Goal: Information Seeking & Learning: Learn about a topic

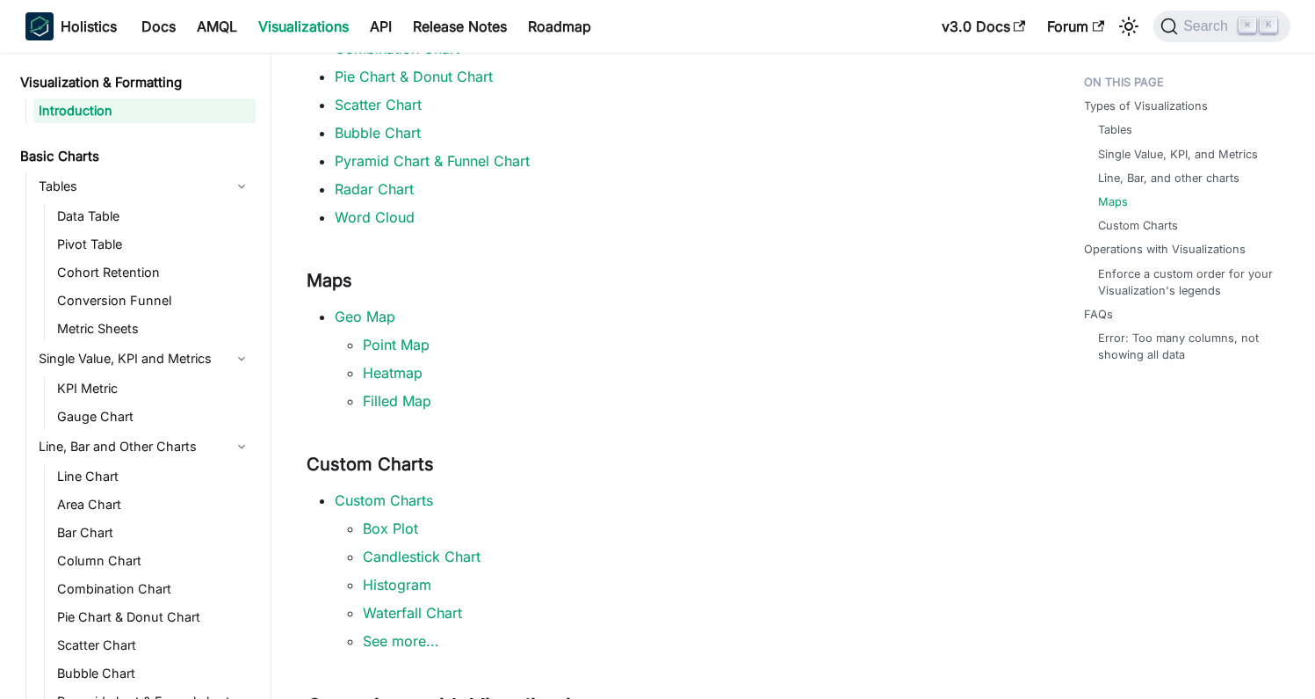
scroll to position [772, 0]
click at [679, 13] on div "Holistics Docs AMQL Visualizations API Release Notes Roadmap" at bounding box center [478, 26] width 906 height 39
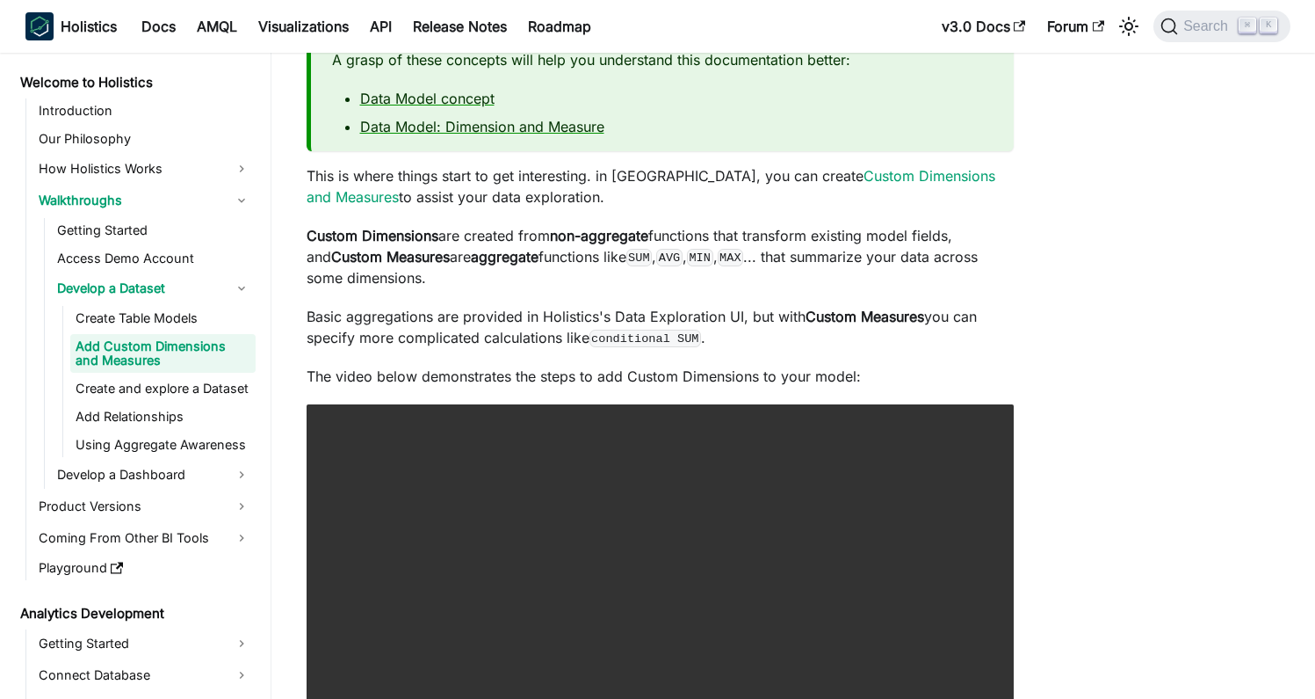
scroll to position [163, 0]
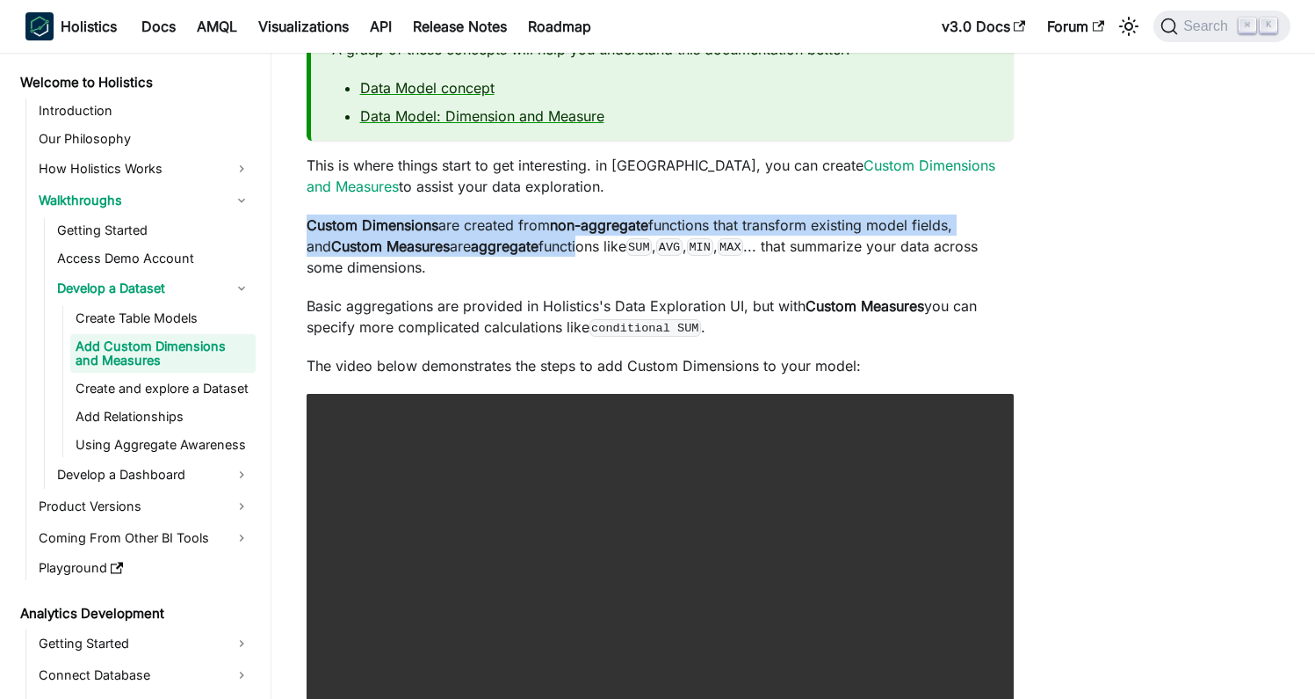
drag, startPoint x: 310, startPoint y: 227, endPoint x: 562, endPoint y: 244, distance: 252.8
click at [562, 244] on p "Custom Dimensions are created from non-aggregate functions that transform exist…" at bounding box center [660, 245] width 707 height 63
click at [424, 250] on strong "Custom Measures" at bounding box center [390, 246] width 119 height 18
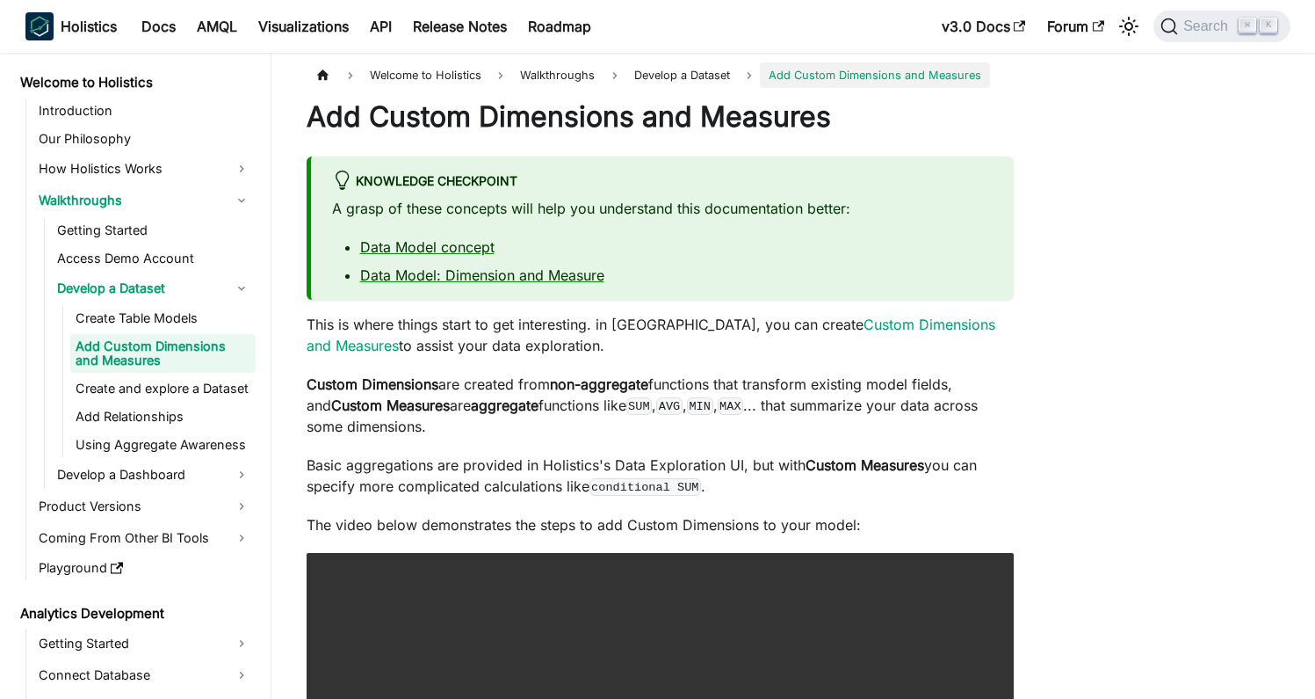
scroll to position [0, 0]
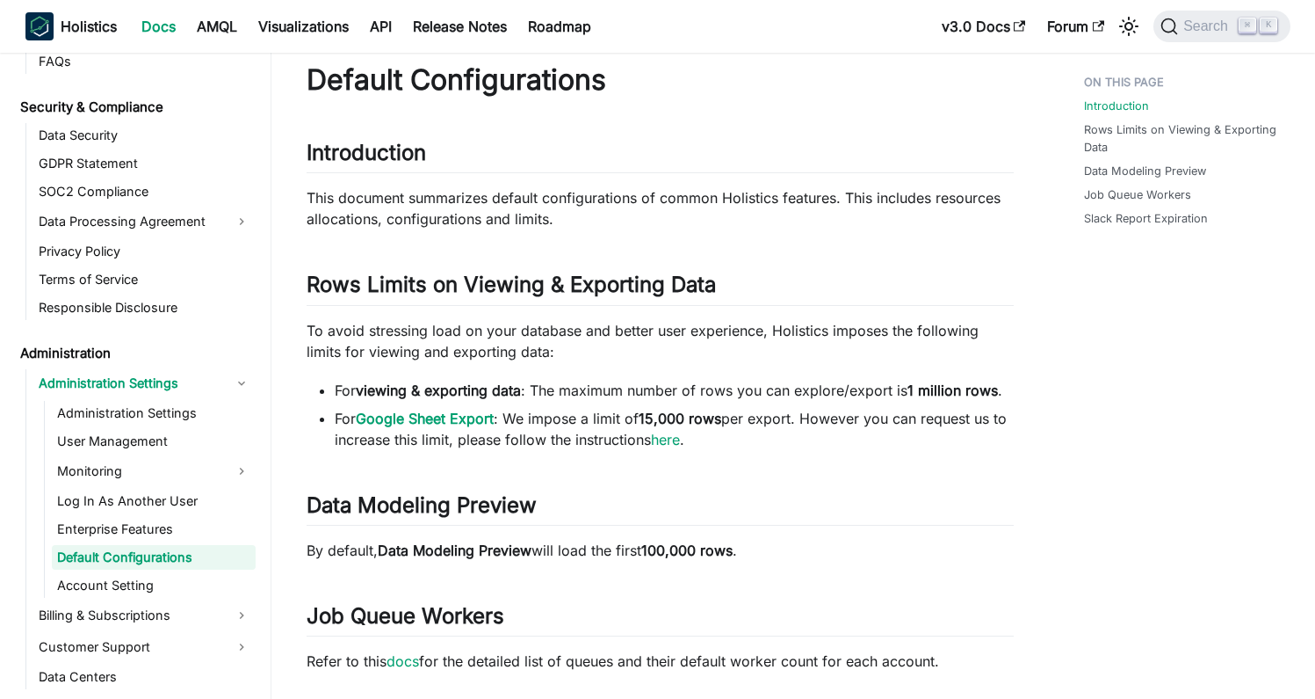
scroll to position [64, 0]
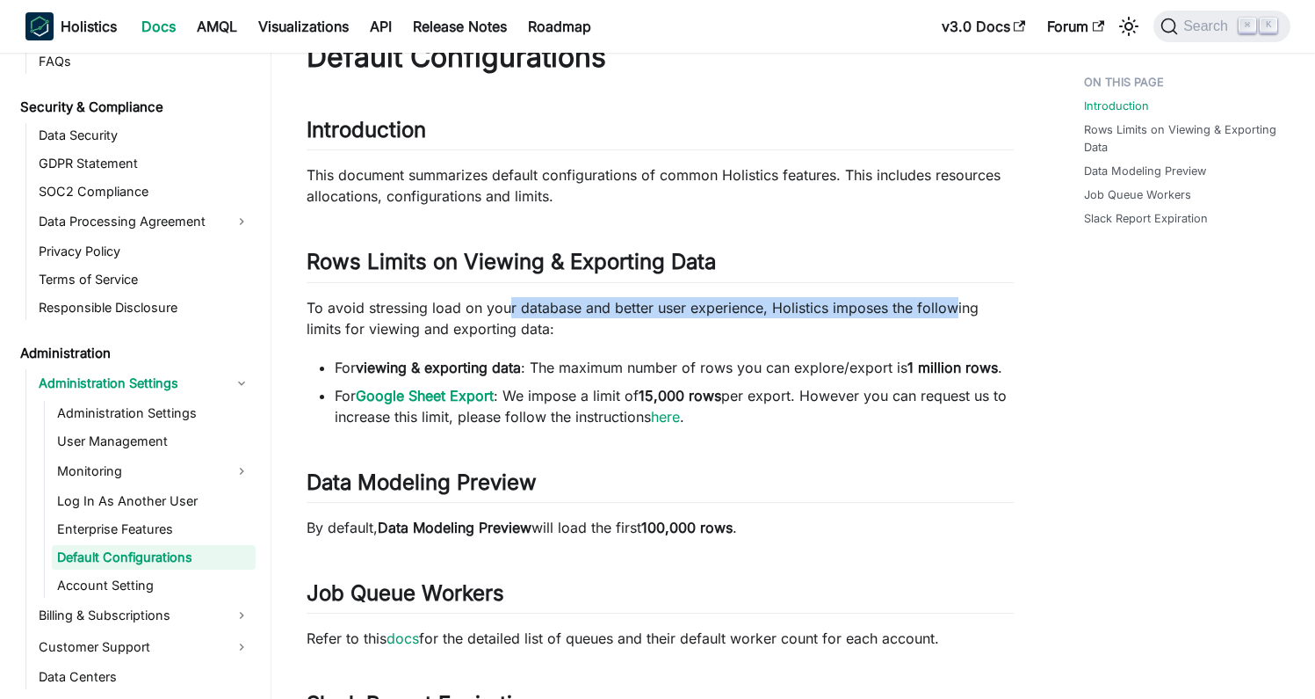
drag, startPoint x: 526, startPoint y: 306, endPoint x: 951, endPoint y: 306, distance: 424.4
click at [951, 306] on p "To avoid stressing load on your database and better user experience, Holistics …" at bounding box center [660, 318] width 707 height 42
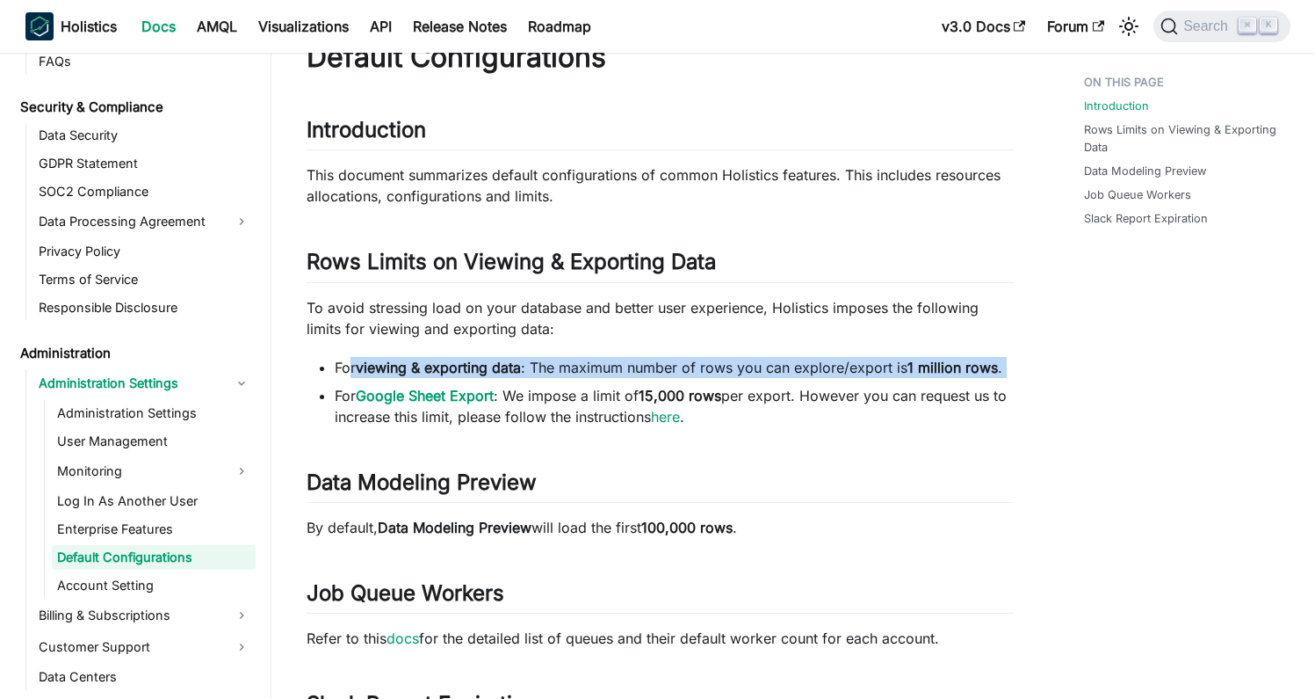
drag, startPoint x: 352, startPoint y: 363, endPoint x: 671, endPoint y: 382, distance: 319.6
click at [656, 380] on ul "For viewing & exporting data : The maximum number of rows you can explore/expor…" at bounding box center [660, 392] width 707 height 70
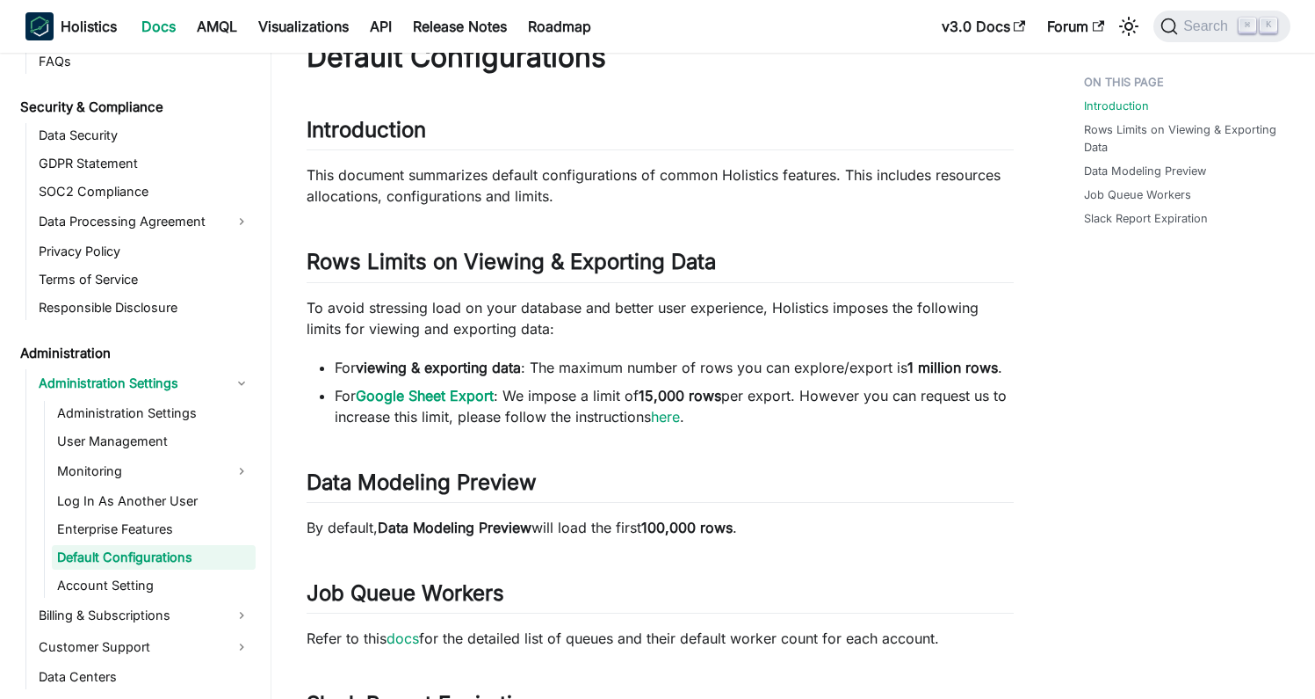
click at [672, 382] on ul "For viewing & exporting data : The maximum number of rows you can explore/expor…" at bounding box center [660, 392] width 707 height 70
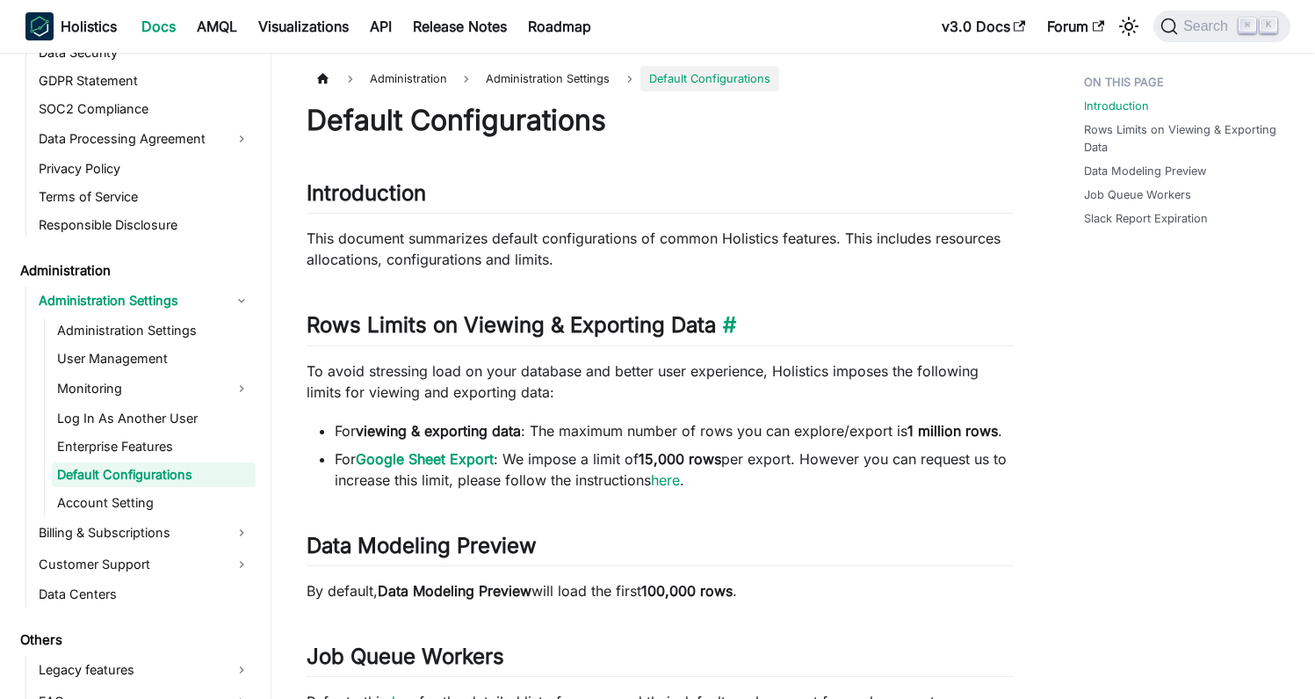
scroll to position [0, 0]
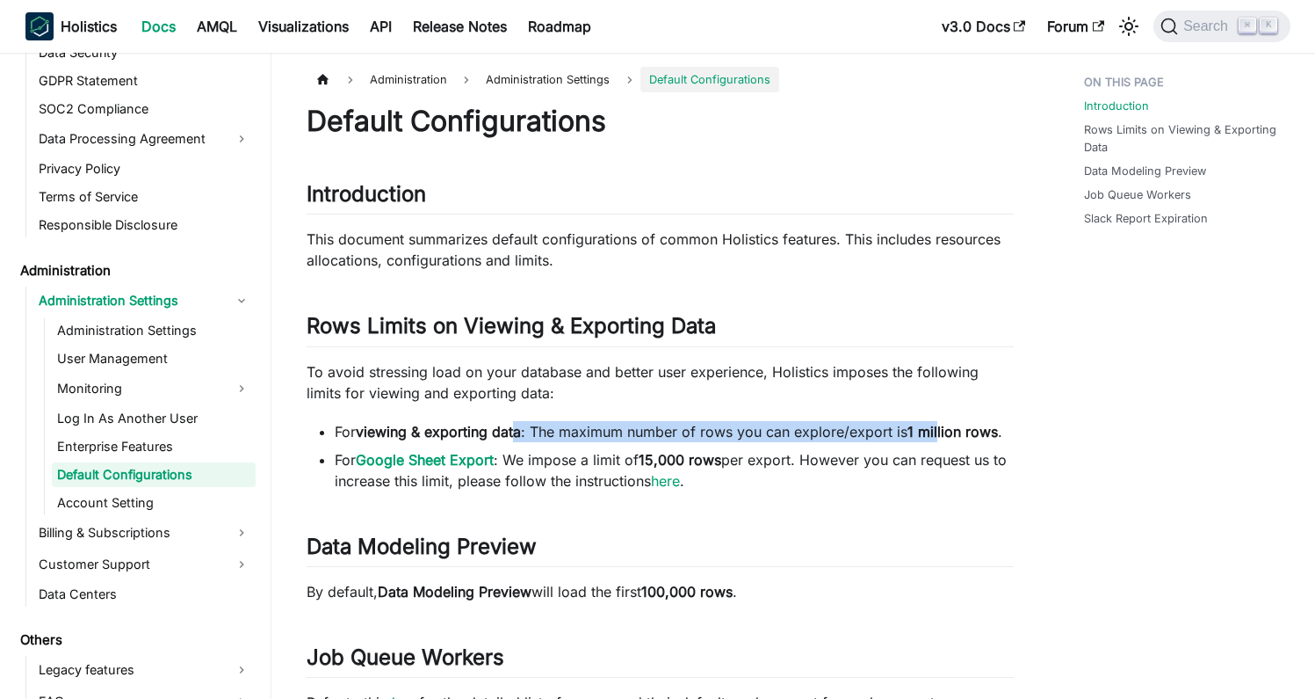
drag, startPoint x: 567, startPoint y: 433, endPoint x: 938, endPoint y: 435, distance: 371.7
click at [938, 435] on li "For viewing & exporting data : The maximum number of rows you can explore/expor…" at bounding box center [674, 431] width 679 height 21
click at [938, 435] on strong "1 million rows" at bounding box center [953, 432] width 91 height 18
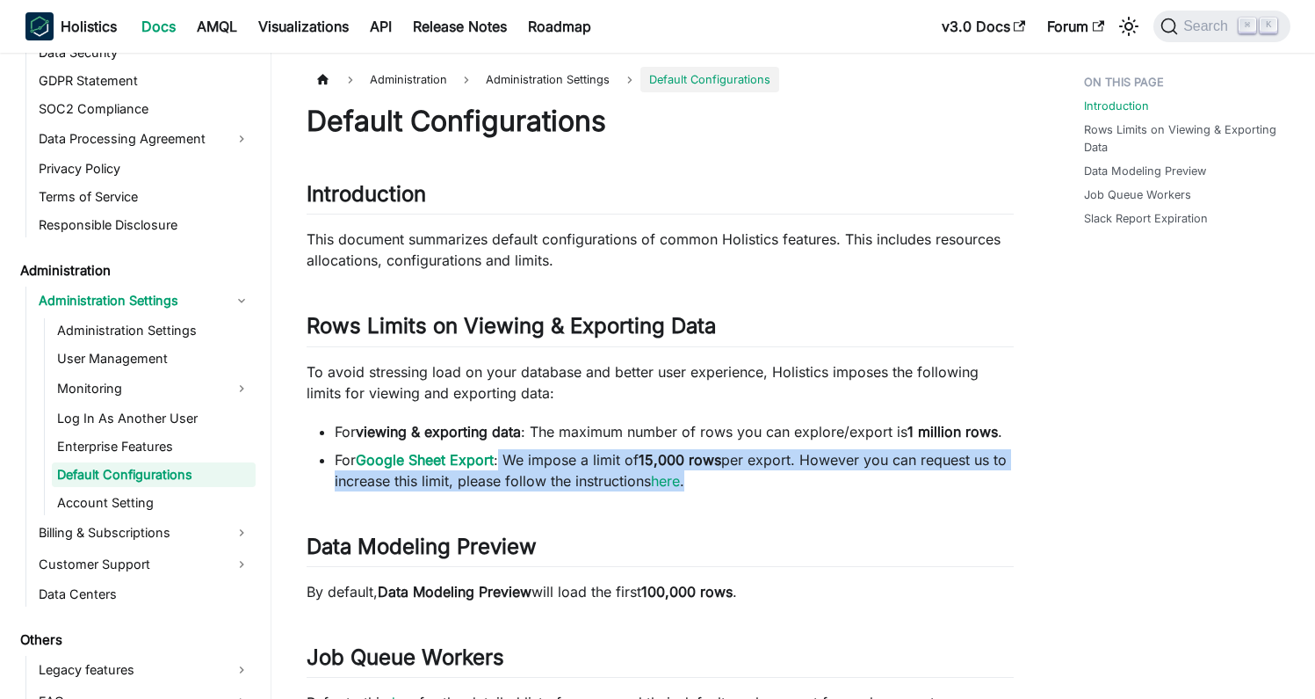
drag, startPoint x: 576, startPoint y: 458, endPoint x: 906, endPoint y: 468, distance: 329.7
click at [902, 468] on li "For Google Sheet Export : We impose a limit of 15,000 rows per export. However …" at bounding box center [674, 470] width 679 height 42
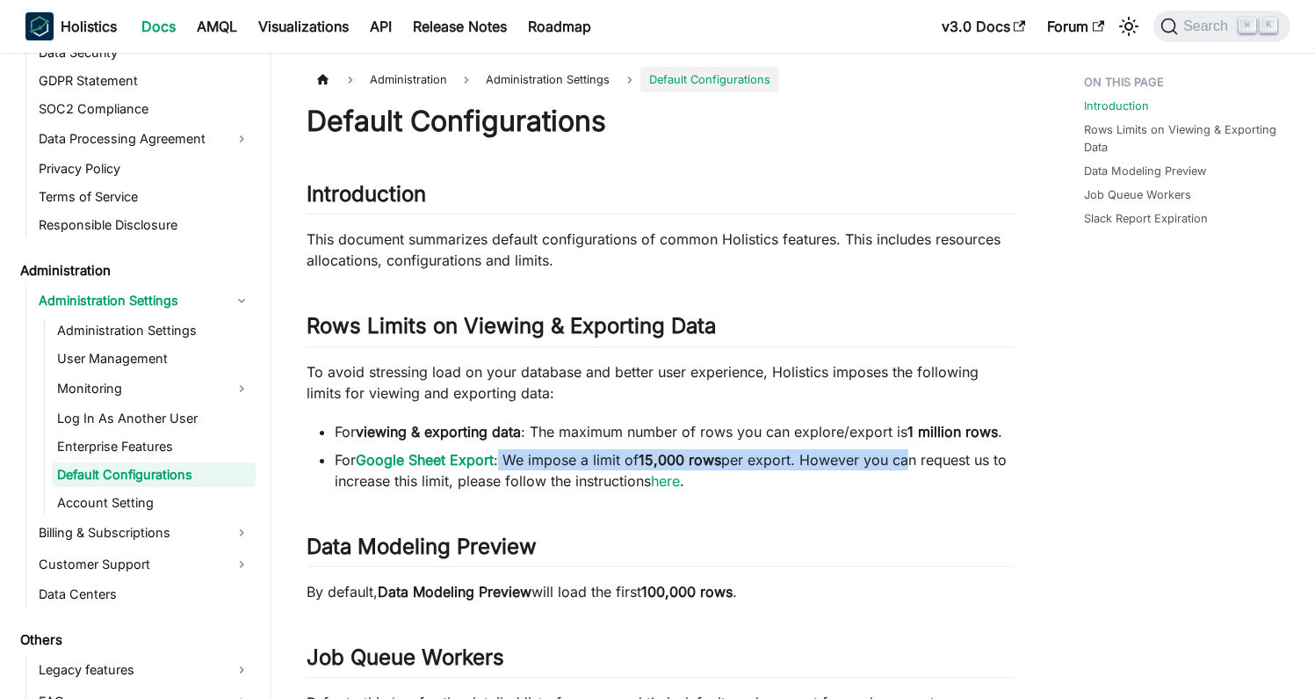
click at [907, 468] on li "For Google Sheet Export : We impose a limit of 15,000 rows per export. However …" at bounding box center [674, 470] width 679 height 42
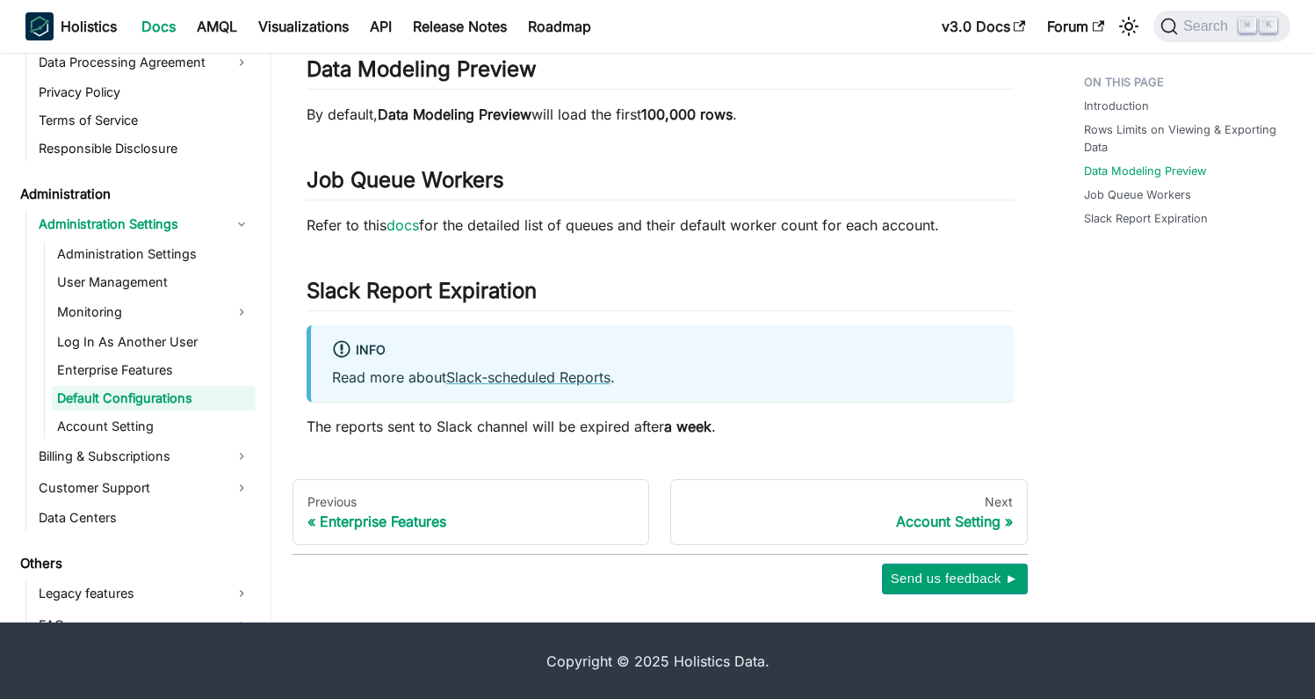
scroll to position [478, 0]
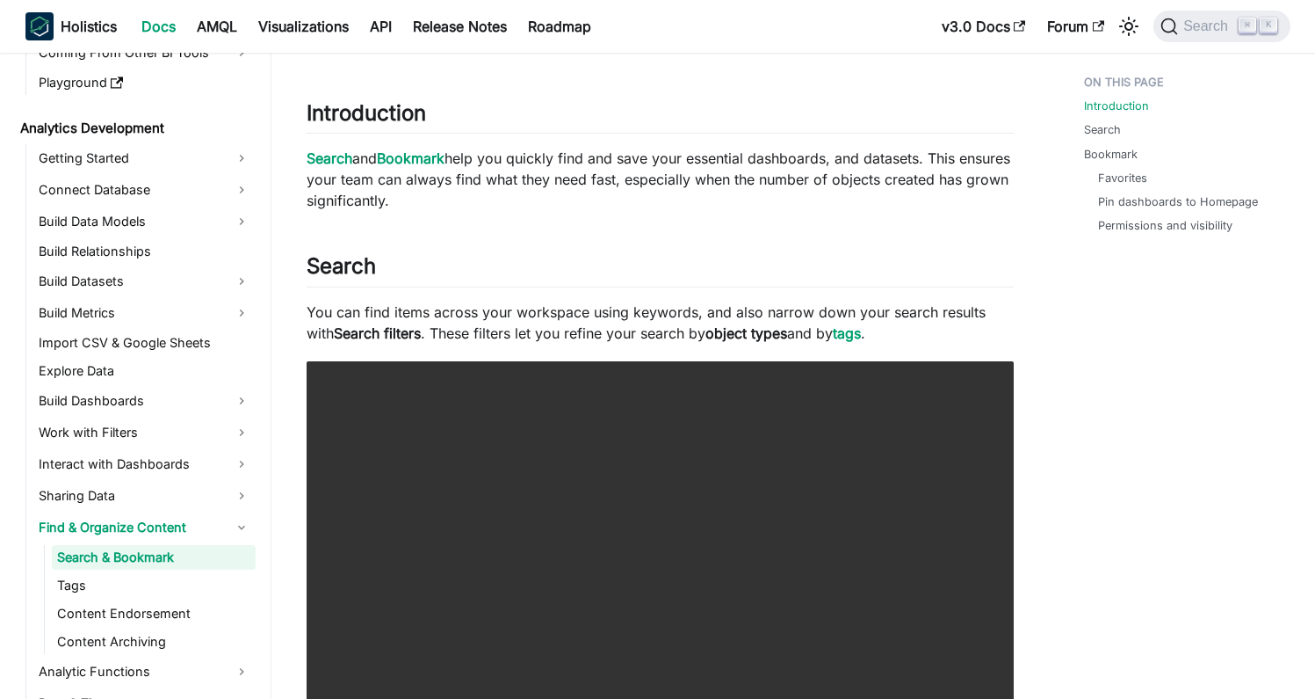
scroll to position [86, 0]
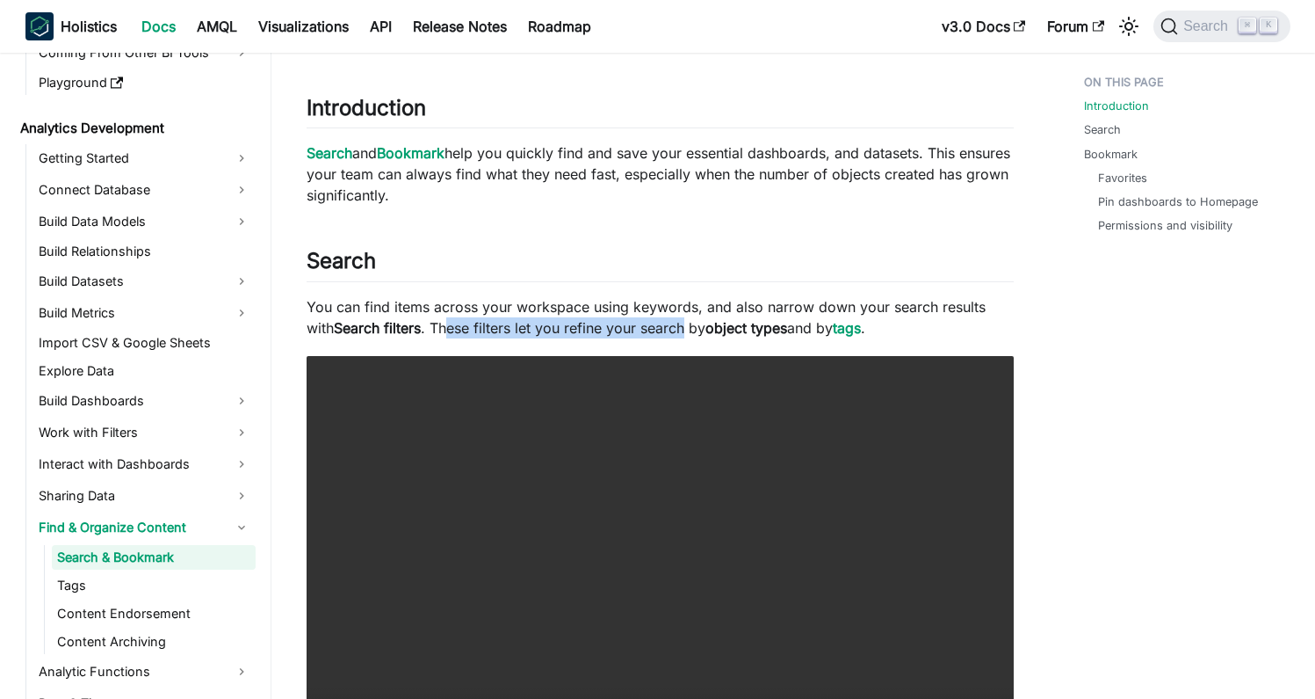
drag, startPoint x: 466, startPoint y: 324, endPoint x: 690, endPoint y: 321, distance: 224.1
click at [690, 321] on p "You can find items across your workspace using keywords, and also narrow down y…" at bounding box center [660, 317] width 707 height 42
click at [738, 322] on strong "object types" at bounding box center [747, 328] width 82 height 18
drag, startPoint x: 586, startPoint y: 330, endPoint x: 778, endPoint y: 322, distance: 191.7
click at [777, 322] on p "You can find items across your workspace using keywords, and also narrow down y…" at bounding box center [660, 317] width 707 height 42
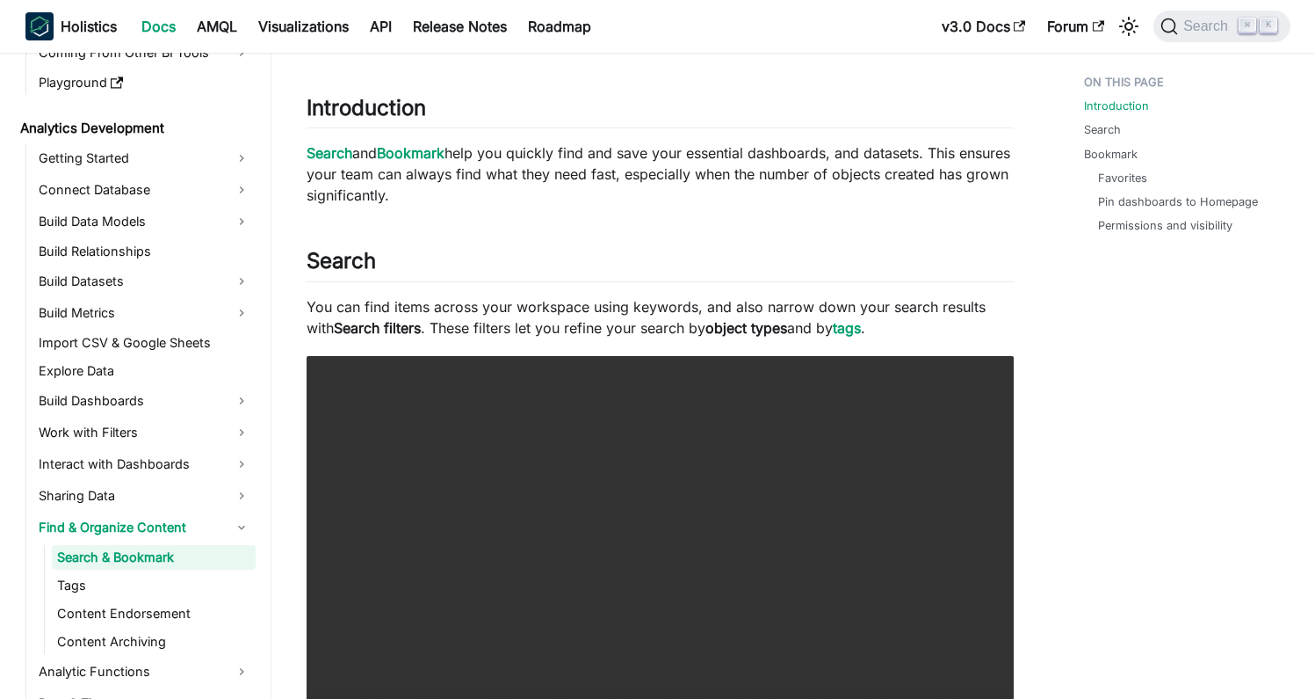
click at [778, 322] on strong "object types" at bounding box center [747, 328] width 82 height 18
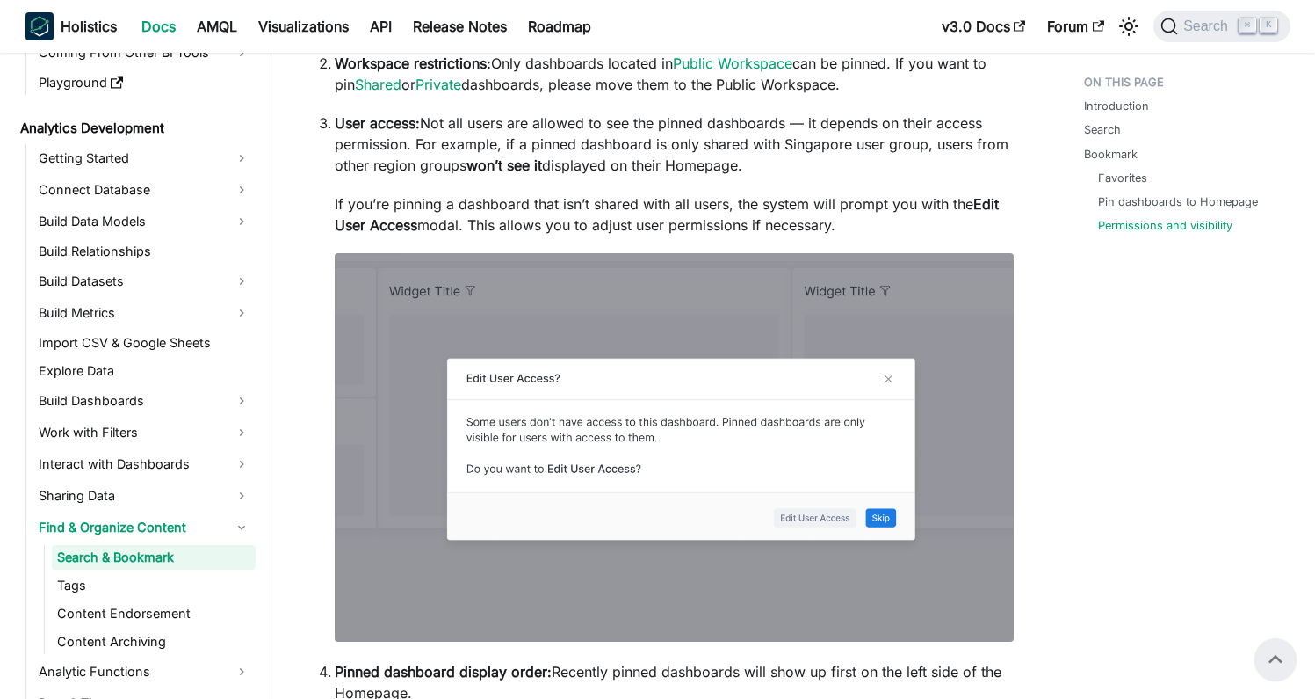
scroll to position [2263, 0]
click at [313, 279] on ol "Pinning permissions: Currently, only users with the Admin role can pin and unpi…" at bounding box center [660, 349] width 707 height 710
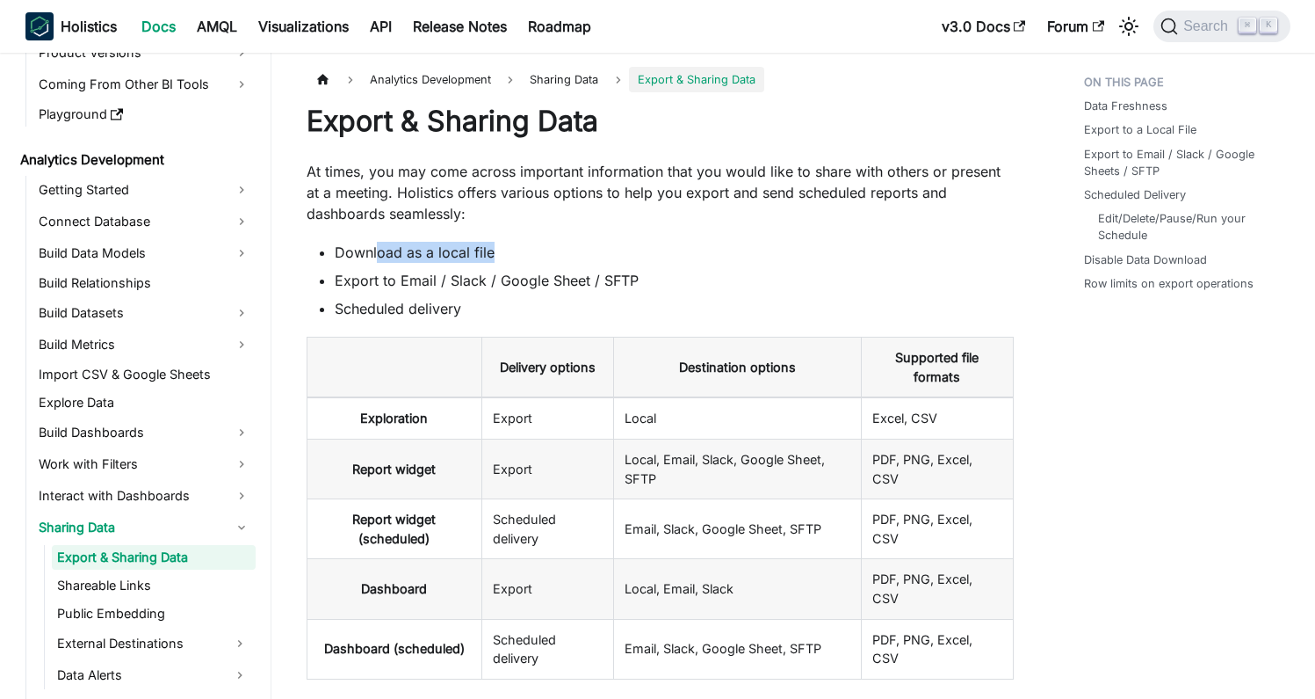
drag, startPoint x: 387, startPoint y: 256, endPoint x: 542, endPoint y: 259, distance: 155.6
click at [531, 257] on li "Download as a local file" at bounding box center [674, 252] width 679 height 21
click at [549, 261] on li "Download as a local file" at bounding box center [674, 252] width 679 height 21
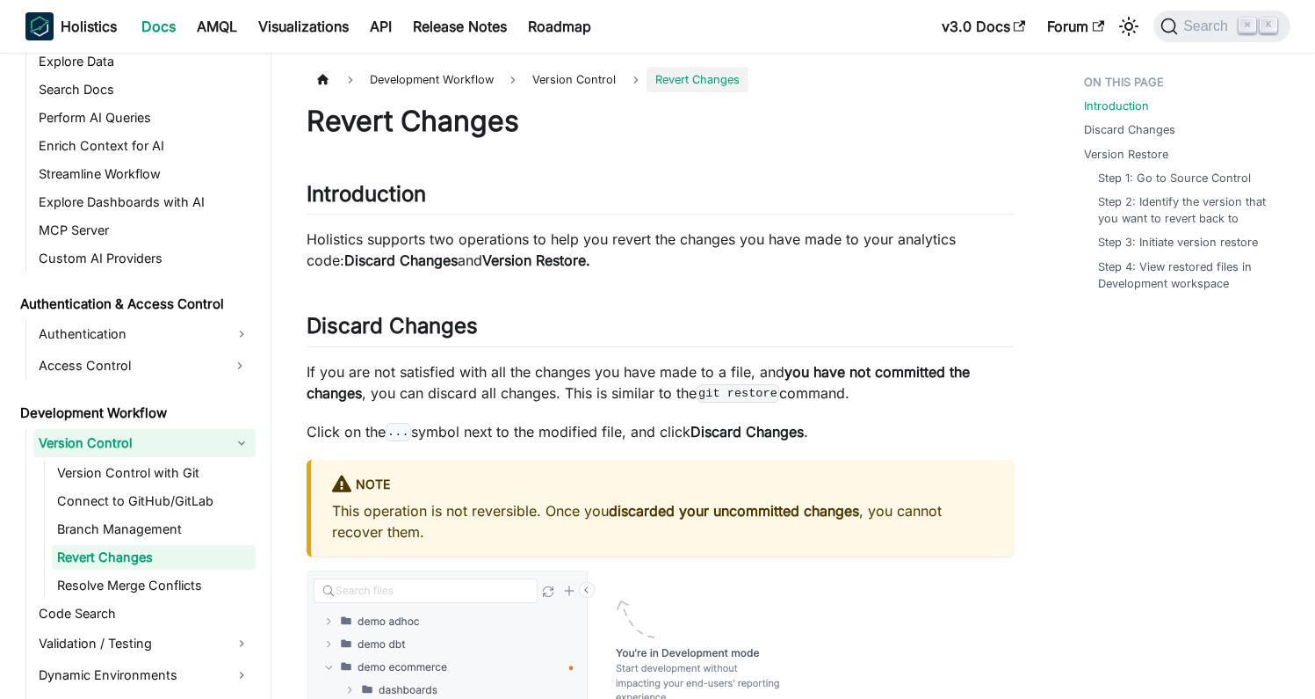
click at [133, 446] on link "Version Control" at bounding box center [144, 443] width 222 height 28
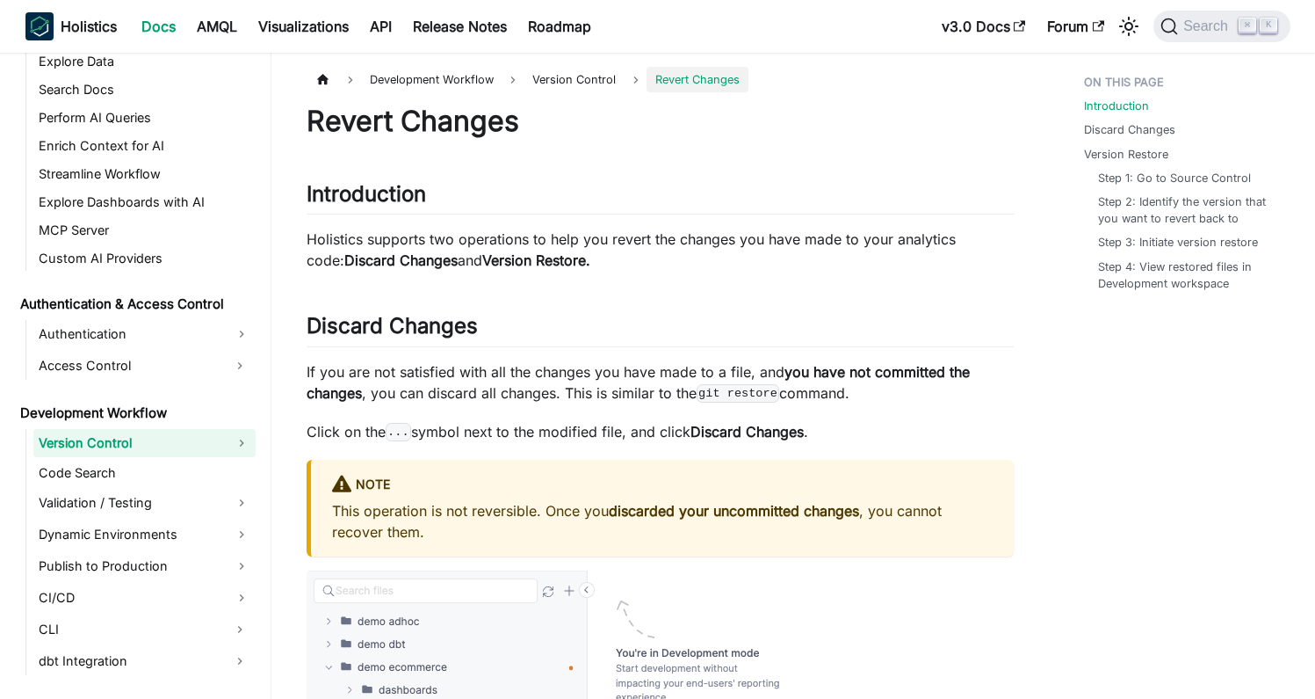
click at [113, 444] on link "Version Control" at bounding box center [144, 443] width 222 height 28
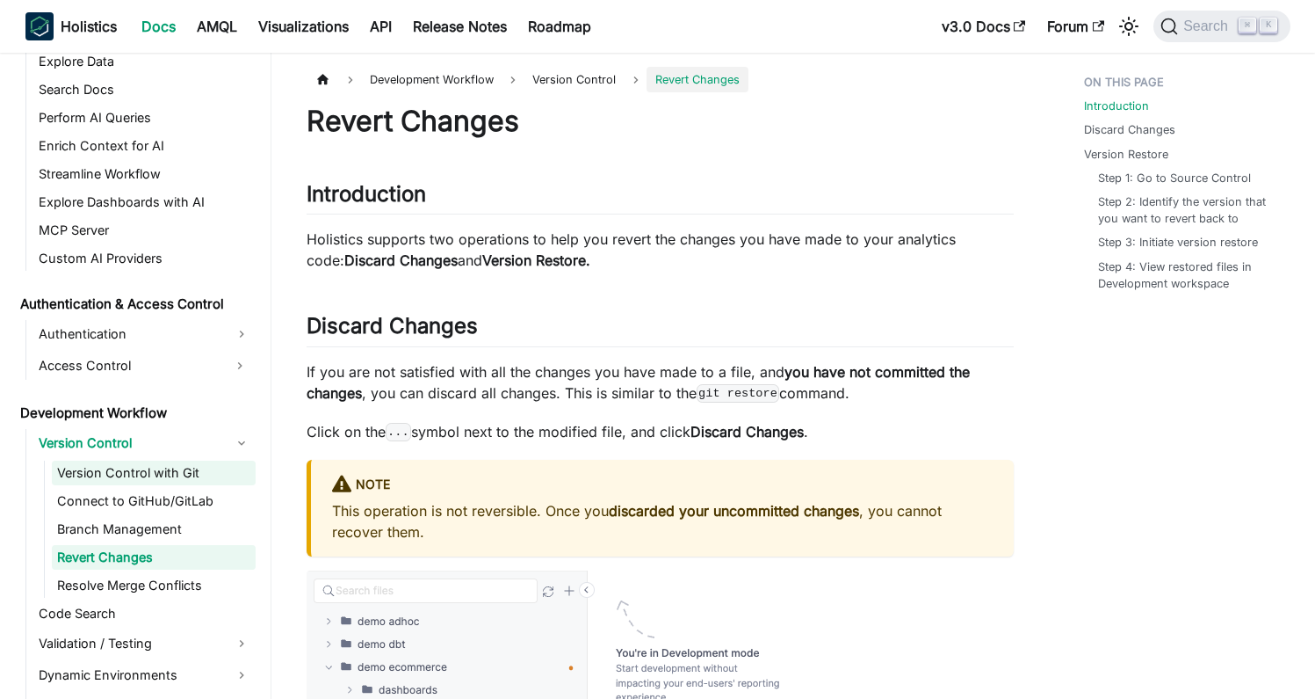
click at [149, 469] on link "Version Control with Git" at bounding box center [154, 472] width 204 height 25
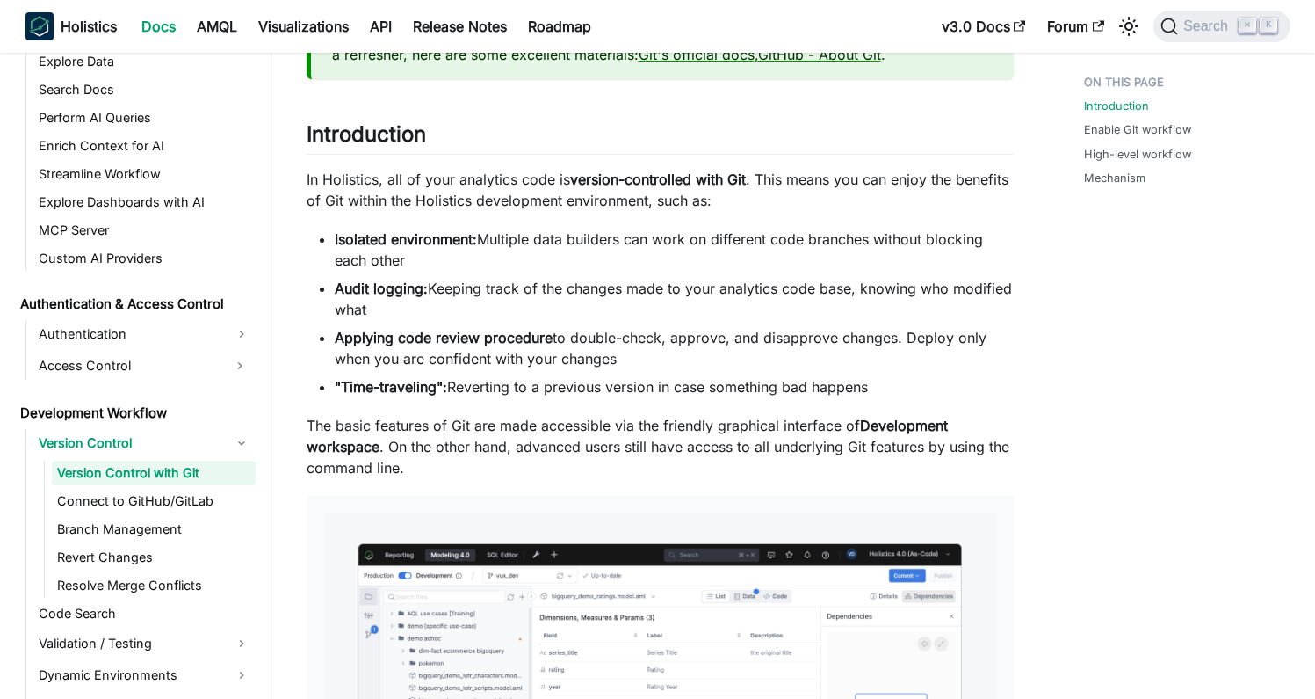
scroll to position [277, 0]
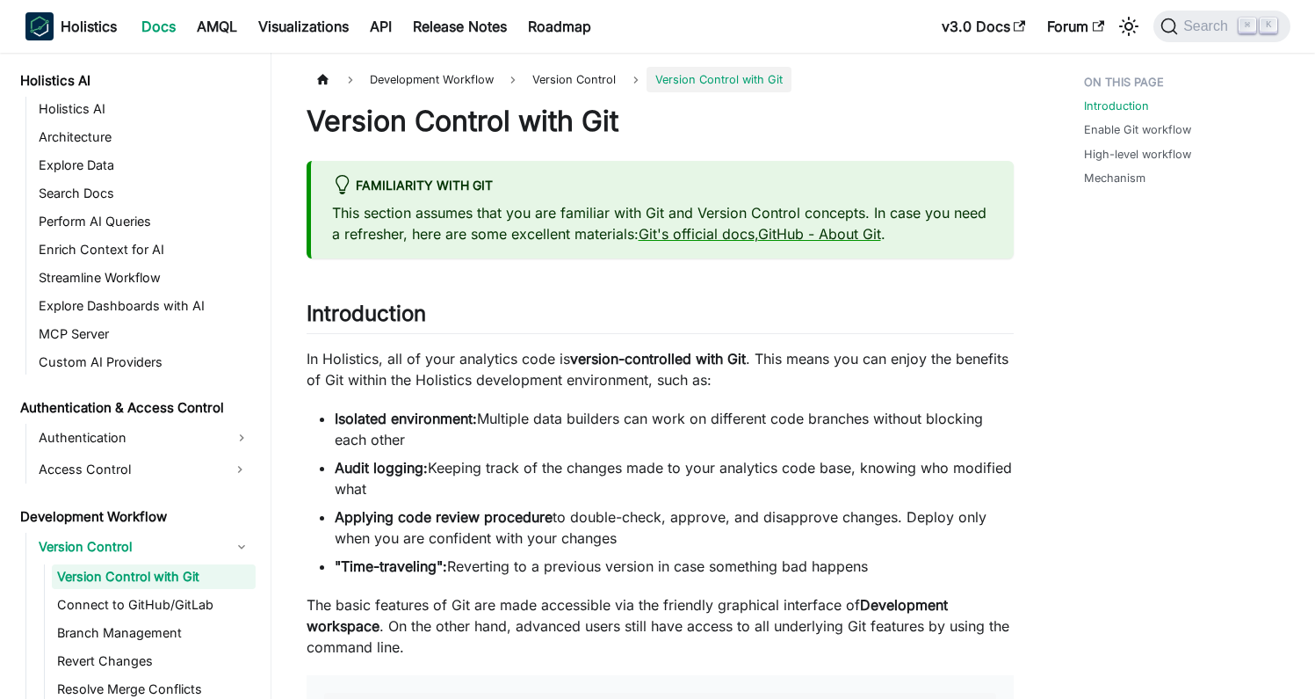
scroll to position [910, 0]
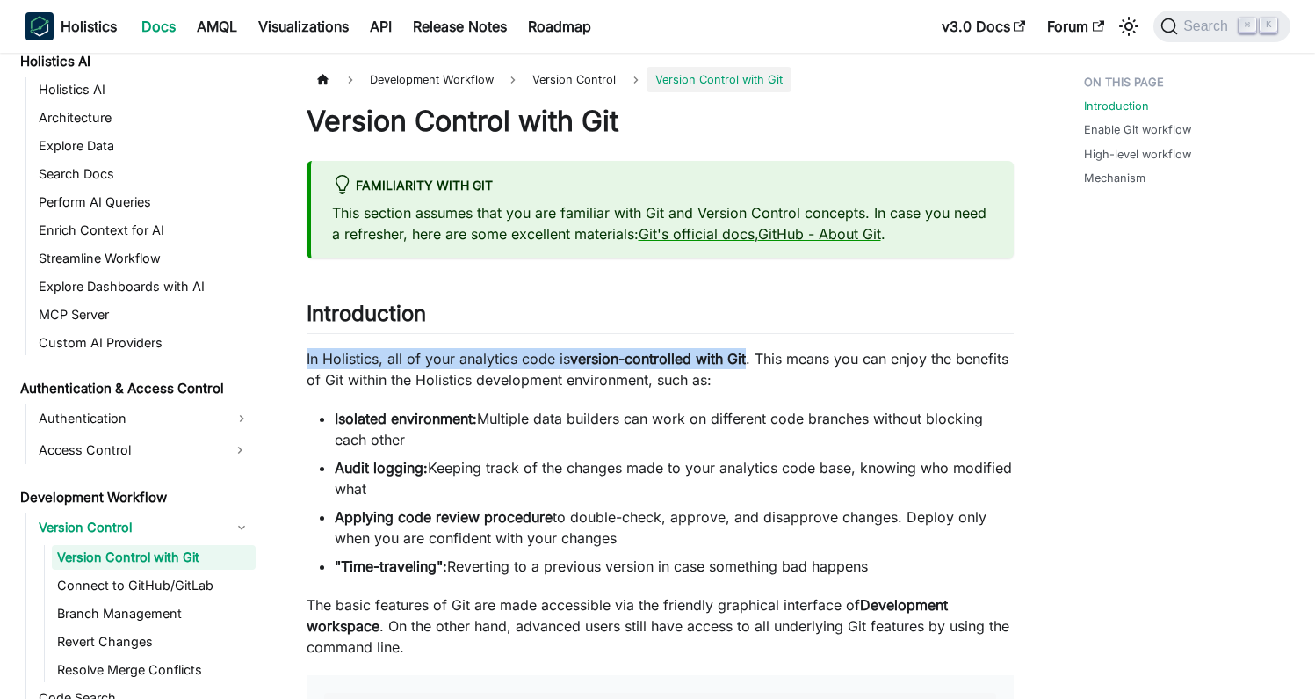
drag, startPoint x: 306, startPoint y: 359, endPoint x: 746, endPoint y: 351, distance: 440.3
click at [746, 351] on p "In Holistics, all of your analytics code is version-controlled with Git . This …" at bounding box center [660, 369] width 707 height 42
drag, startPoint x: 389, startPoint y: 359, endPoint x: 747, endPoint y: 357, distance: 357.7
click at [747, 357] on p "In Holistics, all of your analytics code is version-controlled with Git . This …" at bounding box center [660, 369] width 707 height 42
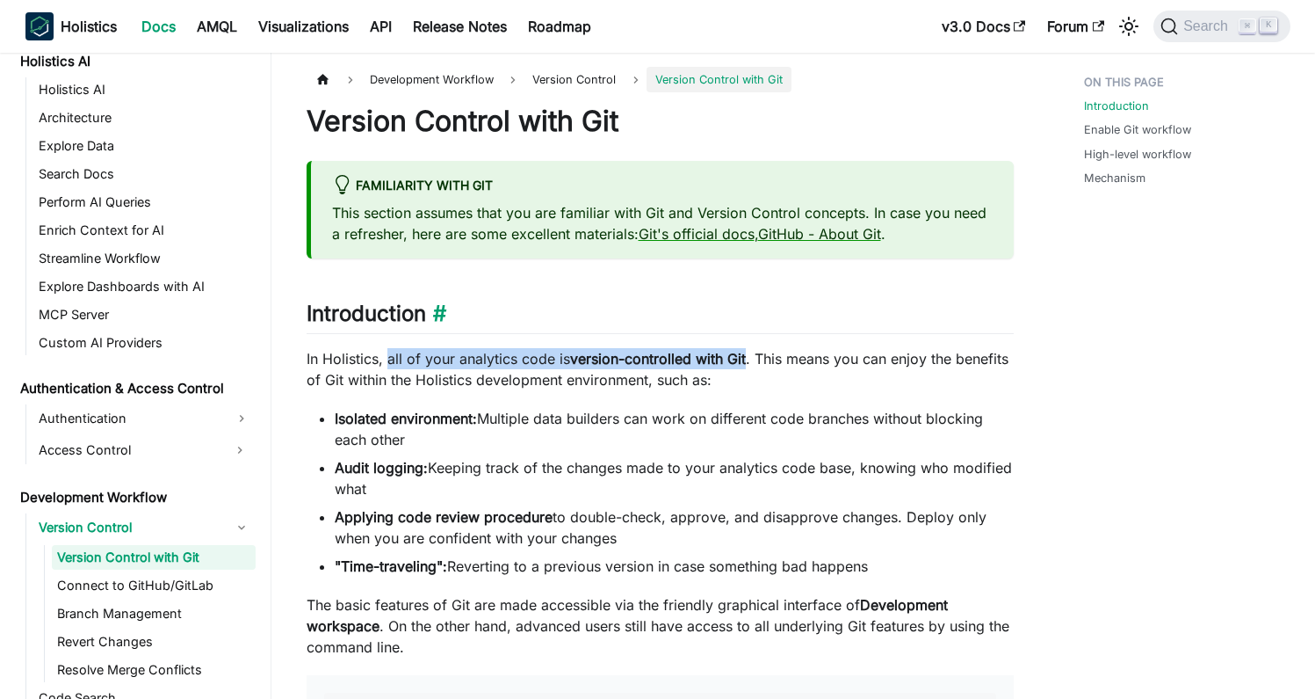
copy p "all of your analytics code is version-controlled with Git"
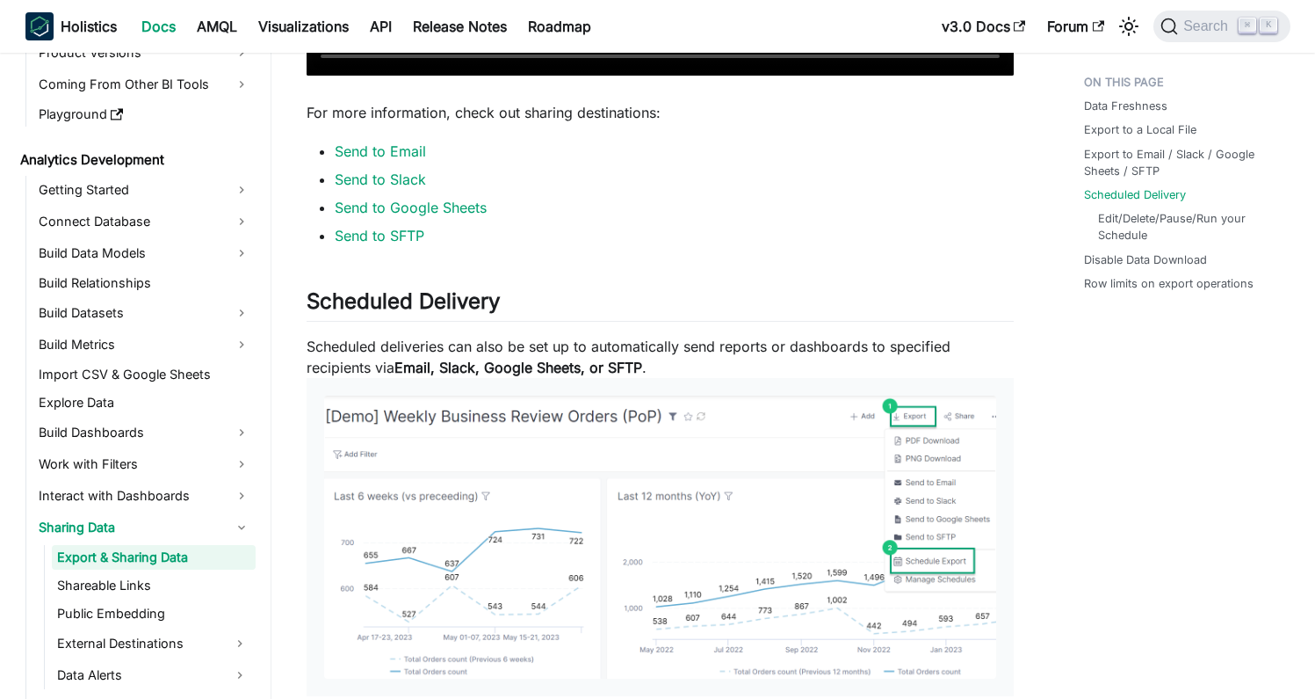
scroll to position [1861, 0]
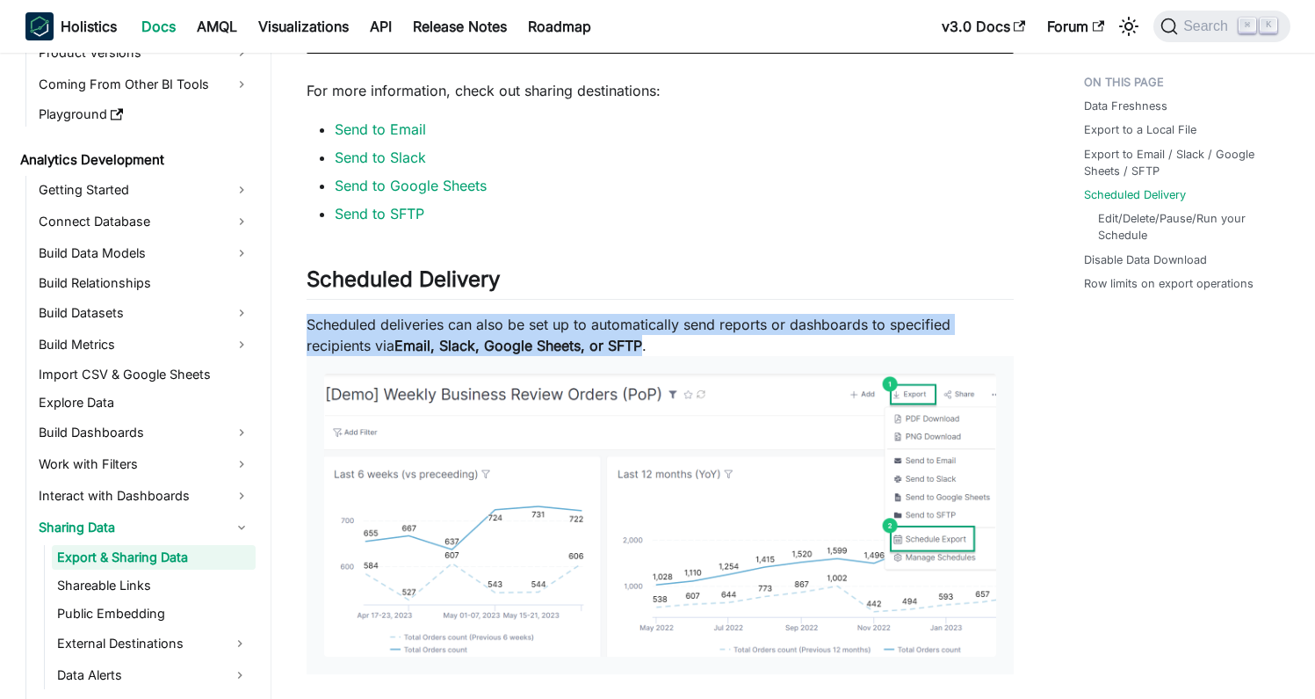
drag, startPoint x: 307, startPoint y: 325, endPoint x: 643, endPoint y: 345, distance: 337.2
click at [643, 345] on p "Scheduled deliveries can also be set up to automatically send reports or dashbo…" at bounding box center [660, 494] width 707 height 360
copy p "Scheduled deliveries can also be set up to automatically send reports or dashbo…"
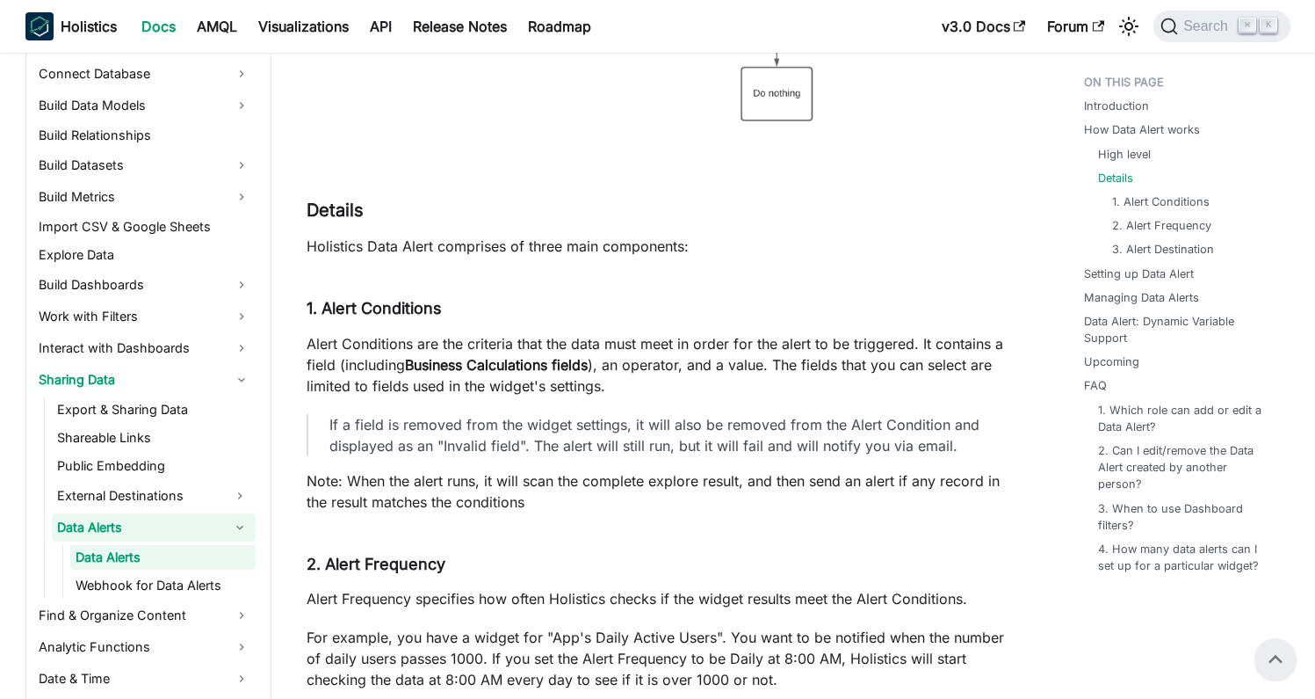
scroll to position [1021, 0]
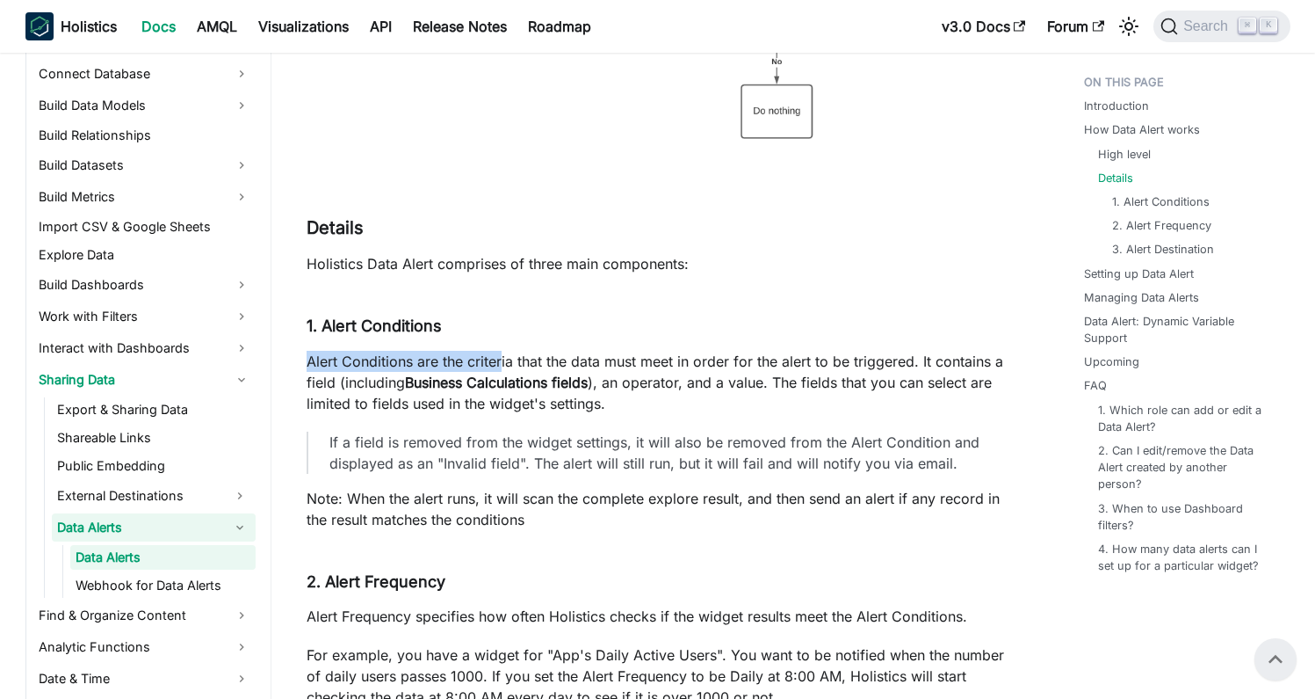
drag, startPoint x: 308, startPoint y: 363, endPoint x: 503, endPoint y: 359, distance: 195.1
click at [503, 359] on p "Alert Conditions are the criteria that the data must meet in order for the aler…" at bounding box center [660, 382] width 707 height 63
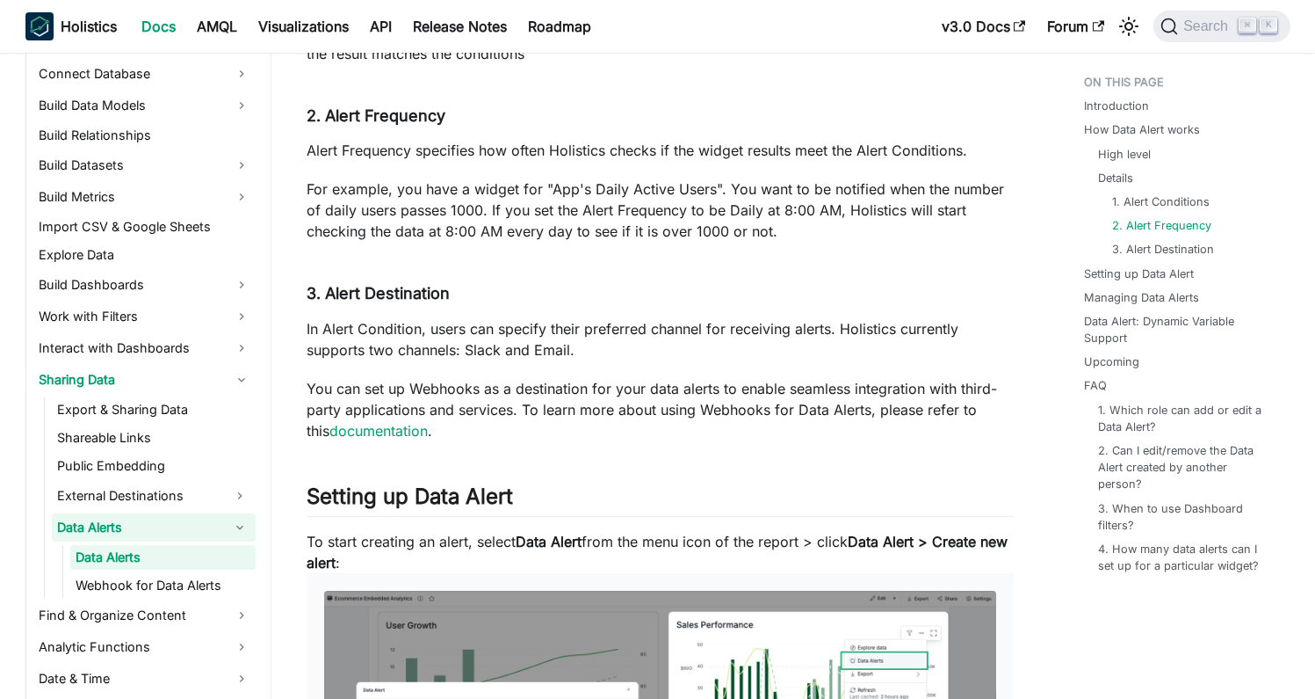
scroll to position [1488, 0]
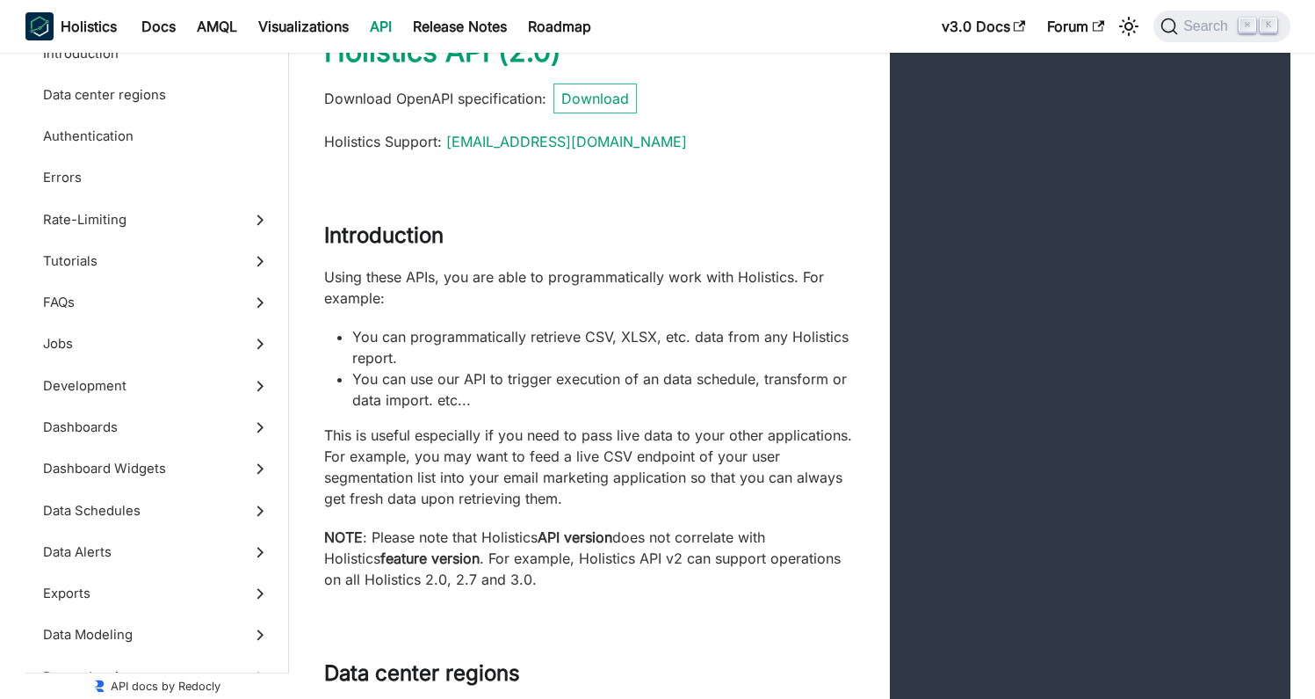
scroll to position [109, 0]
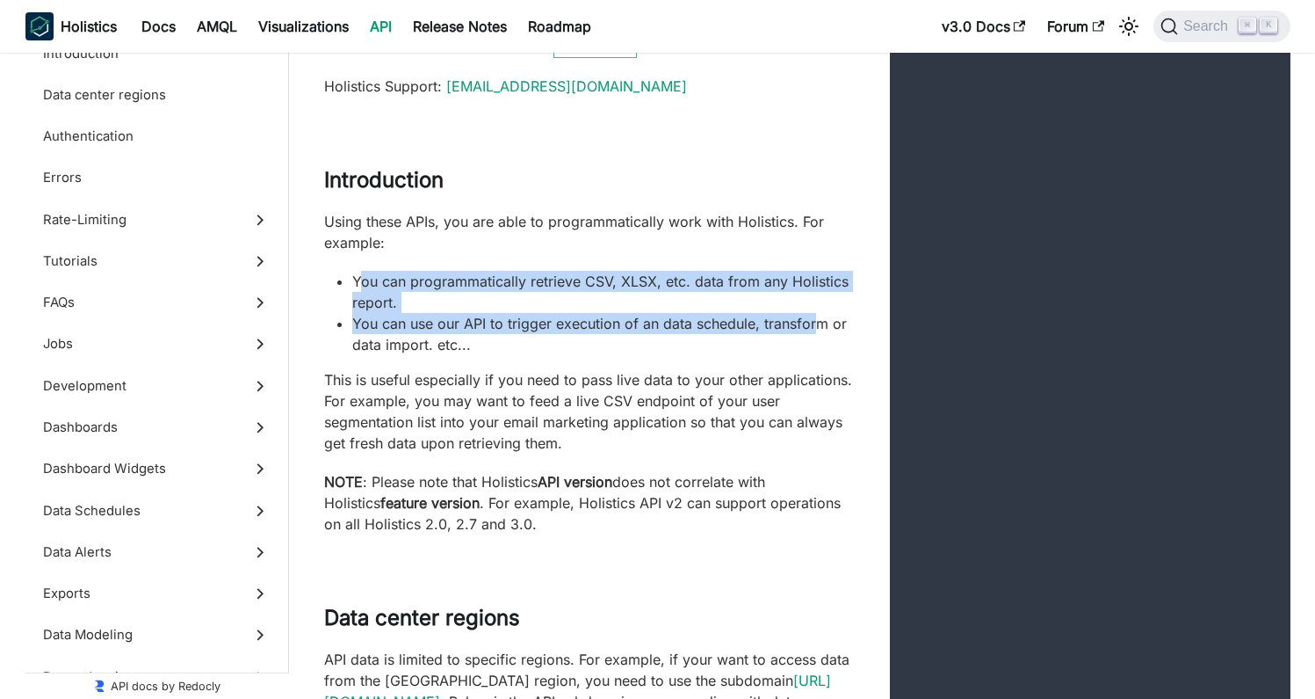
drag, startPoint x: 359, startPoint y: 279, endPoint x: 815, endPoint y: 314, distance: 457.4
click at [815, 314] on ul "You can programmatically retrieve CSV, XLSX, etc. data from any Holistics repor…" at bounding box center [589, 313] width 531 height 84
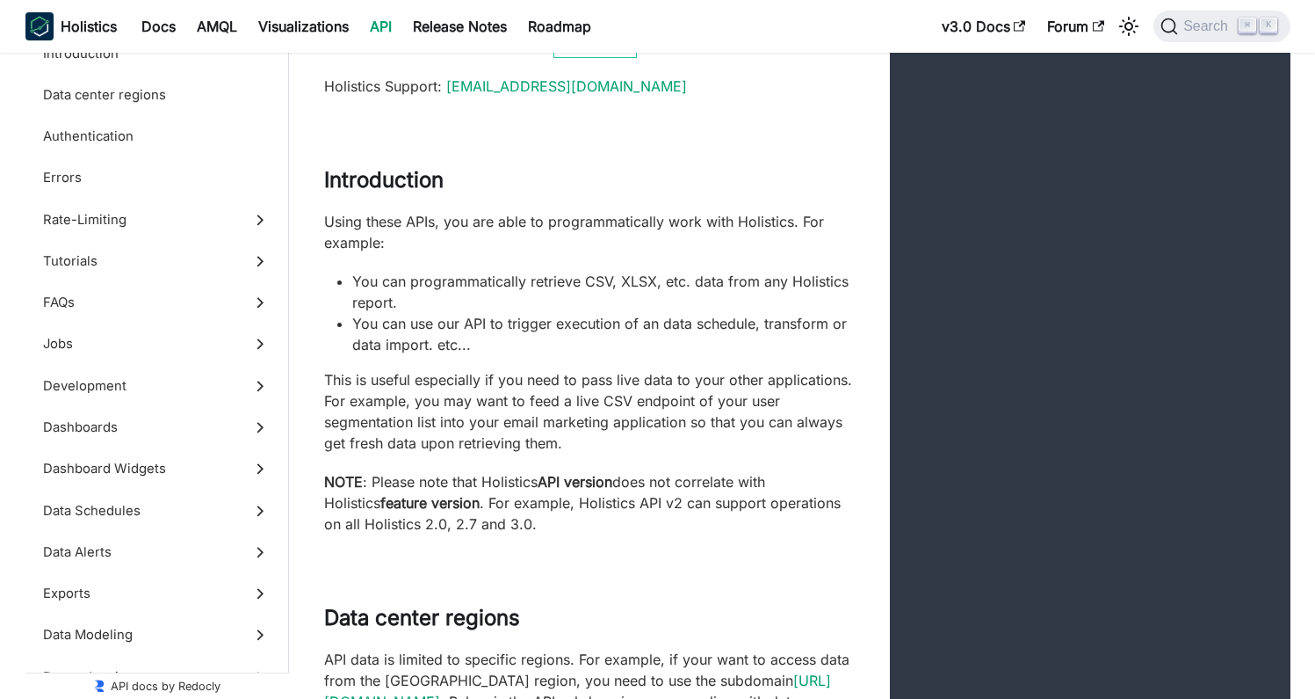
click at [414, 287] on li "You can programmatically retrieve CSV, XLSX, etc. data from any Holistics repor…" at bounding box center [603, 292] width 503 height 42
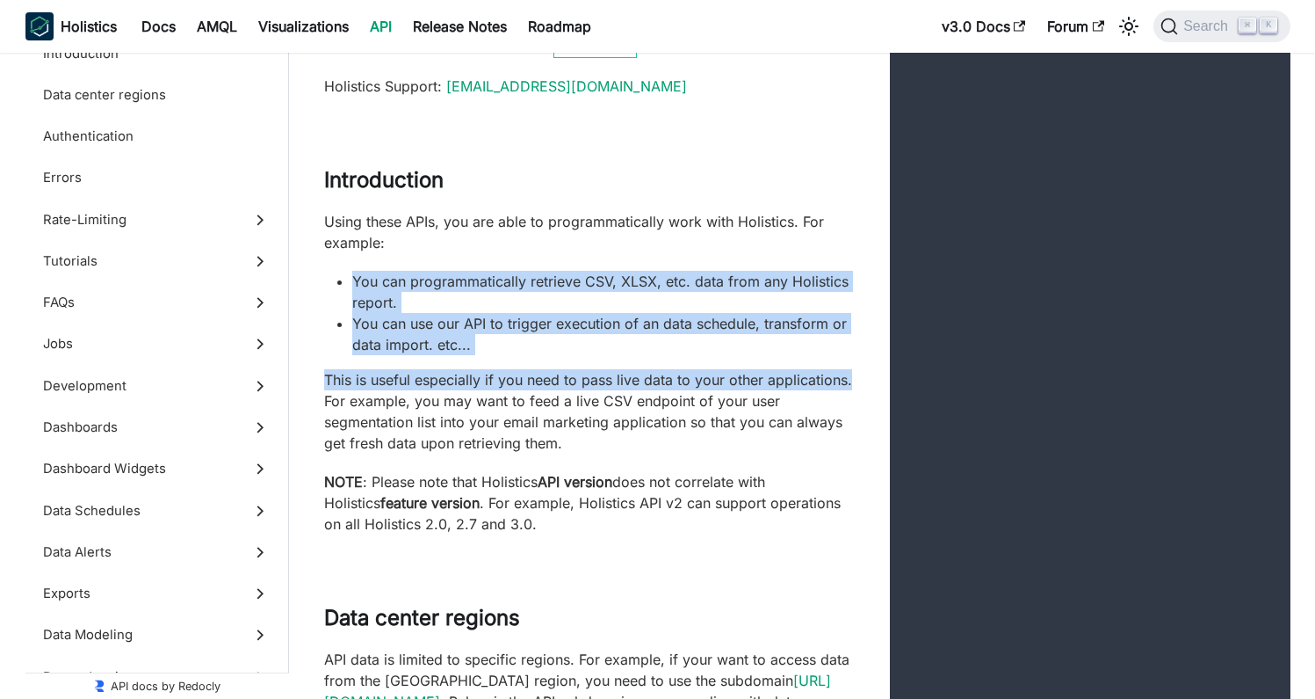
drag, startPoint x: 356, startPoint y: 279, endPoint x: 852, endPoint y: 382, distance: 507.0
click at [852, 382] on div "Using these APIs, you are able to programmatically work with Holistics. For exa…" at bounding box center [589, 372] width 531 height 323
copy div "You can programmatically retrieve CSV, XLSX, etc. data from any Holistics repor…"
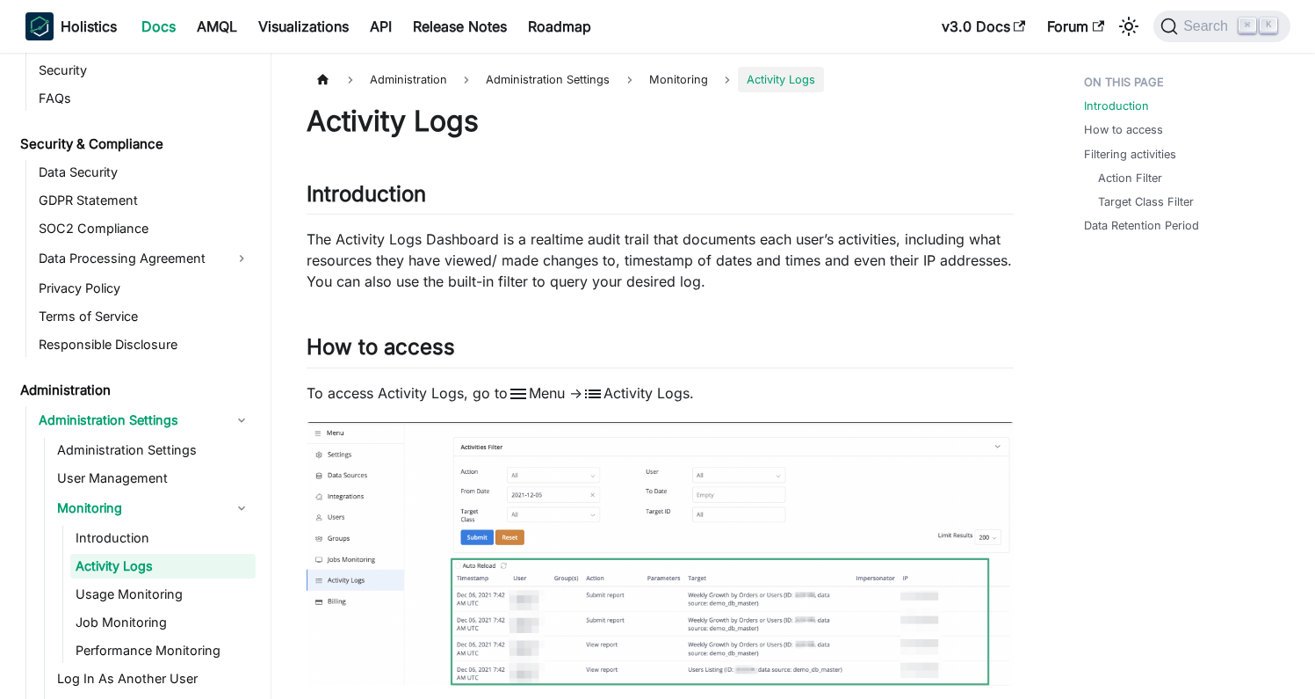
scroll to position [2042, 0]
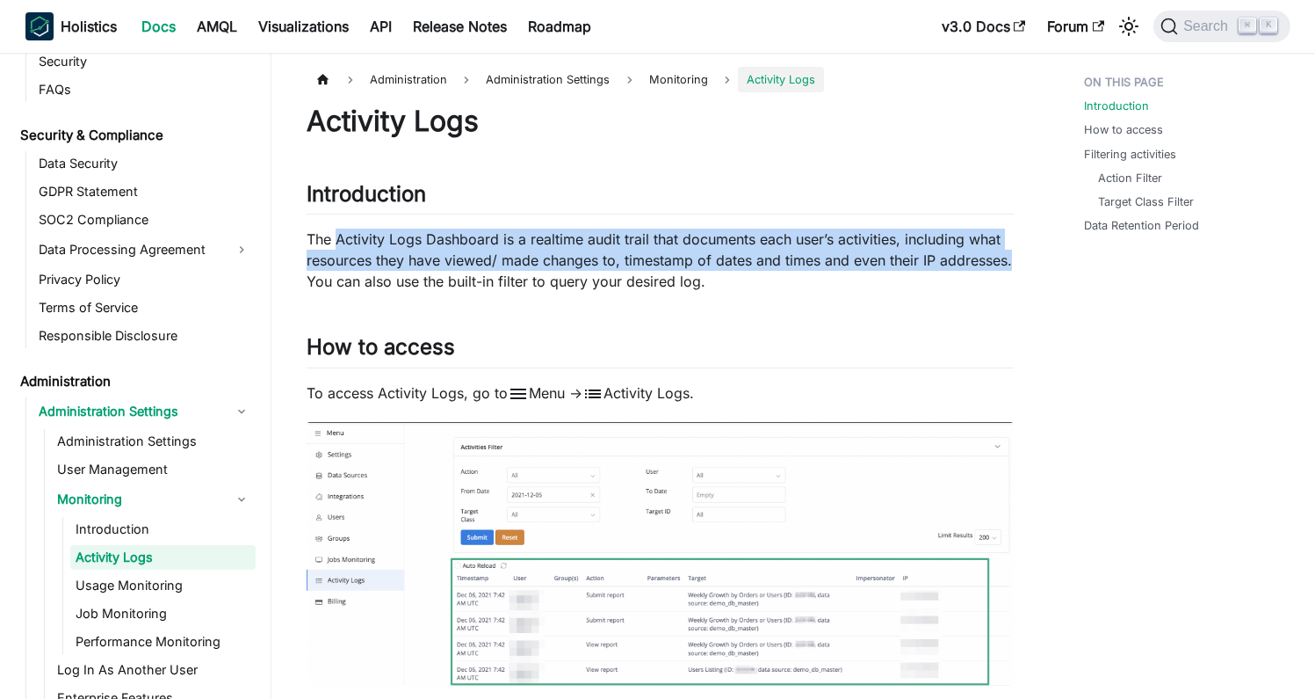
drag, startPoint x: 340, startPoint y: 240, endPoint x: 1012, endPoint y: 262, distance: 672.6
click at [1012, 262] on p "The Activity Logs Dashboard is a realtime audit trail that documents each user’…" at bounding box center [660, 259] width 707 height 63
copy p "Activity Logs Dashboard is a realtime audit trail that documents each user’s ac…"
